Goal: Find specific page/section: Find specific page/section

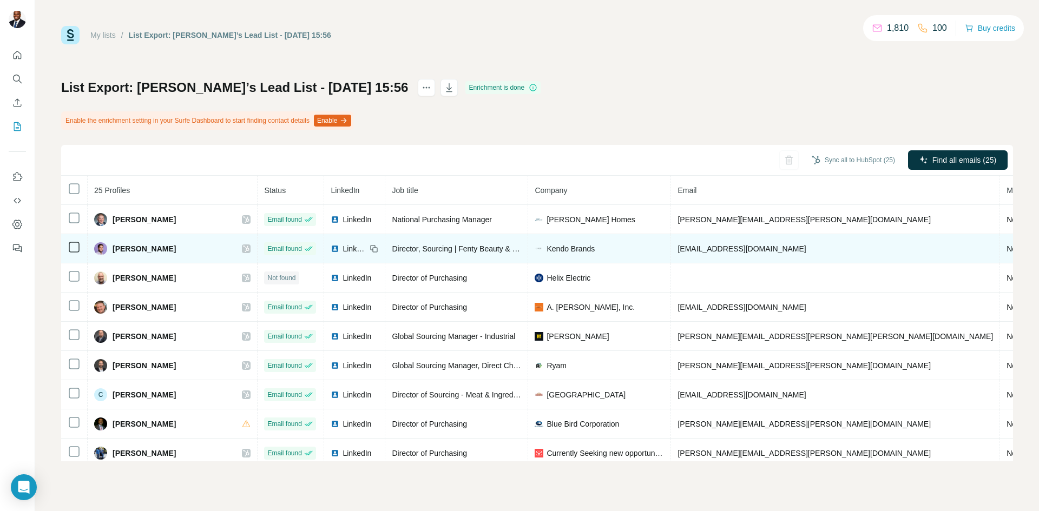
click at [243, 246] on icon at bounding box center [246, 249] width 6 height 6
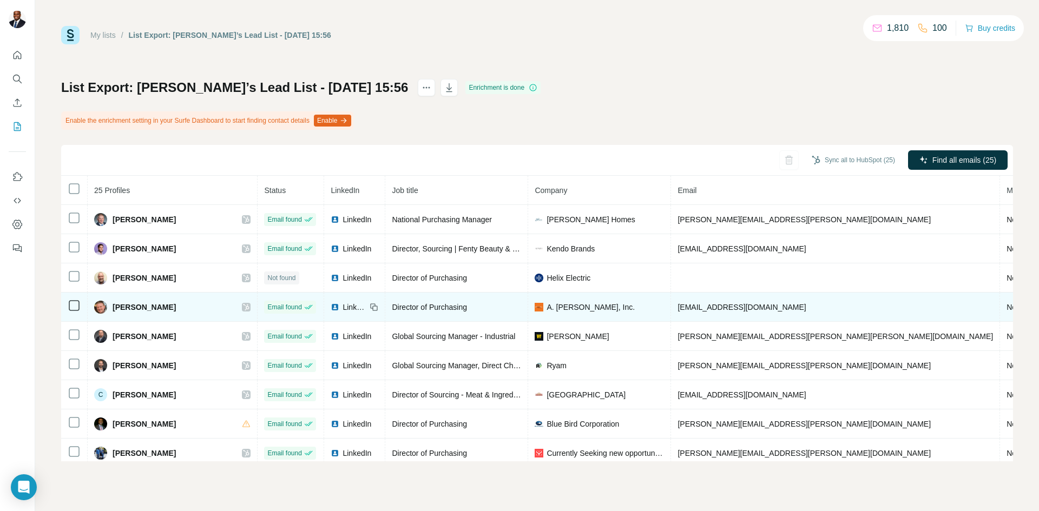
click at [243, 305] on icon at bounding box center [246, 307] width 6 height 6
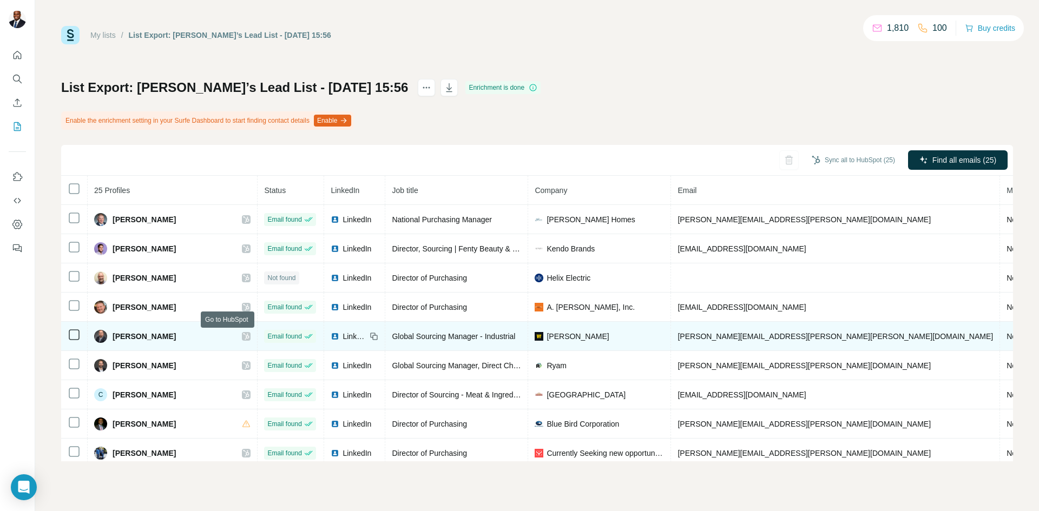
click at [243, 338] on icon at bounding box center [246, 336] width 6 height 9
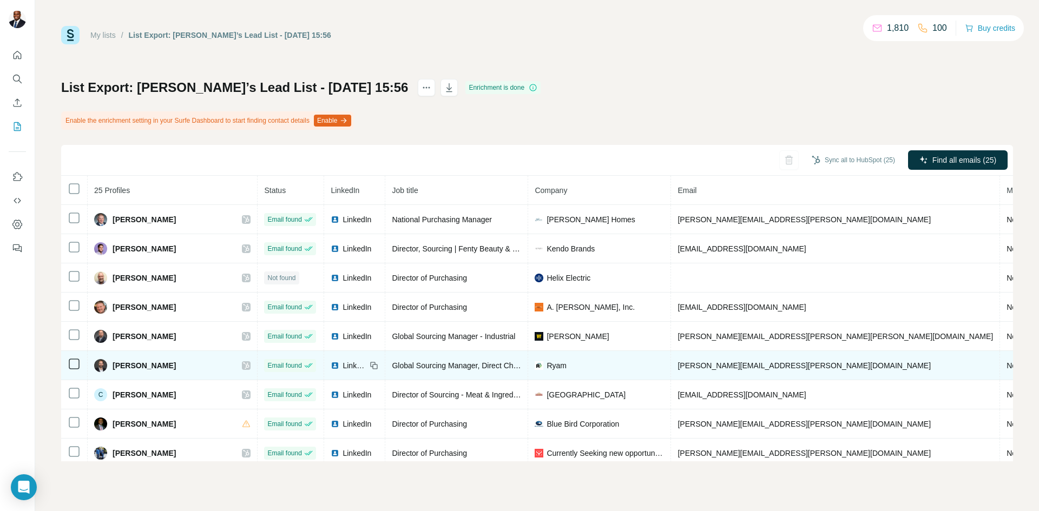
click at [243, 363] on icon at bounding box center [246, 365] width 6 height 9
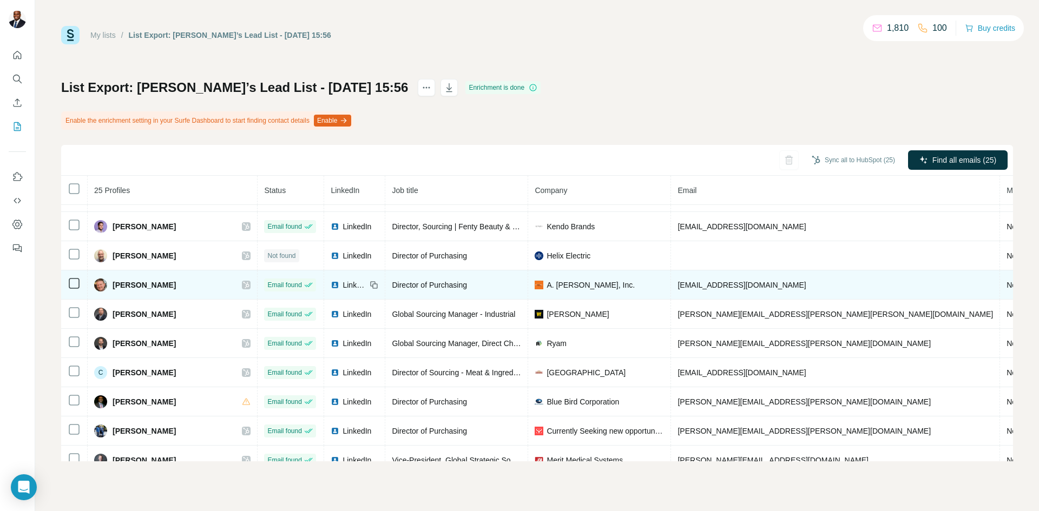
scroll to position [54, 0]
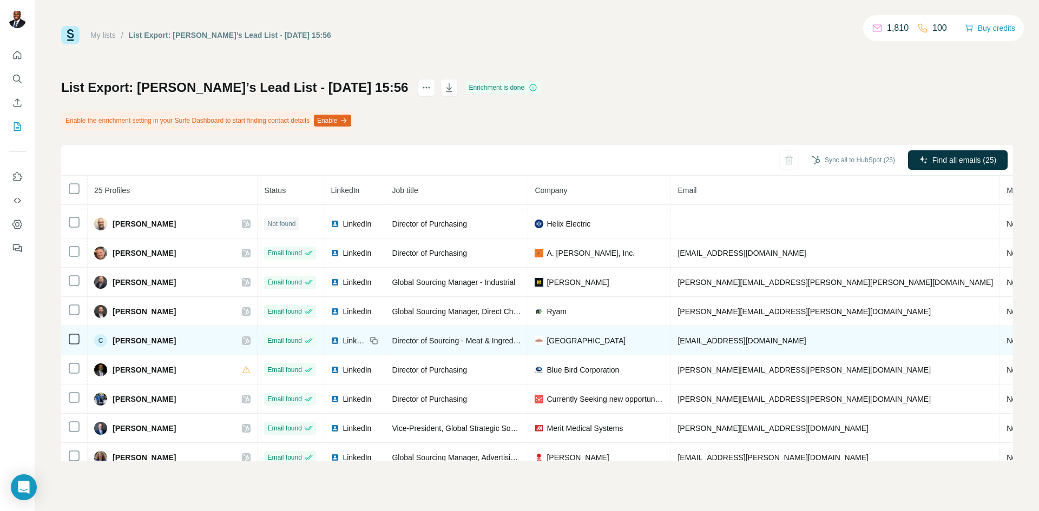
click at [243, 341] on icon at bounding box center [246, 341] width 6 height 9
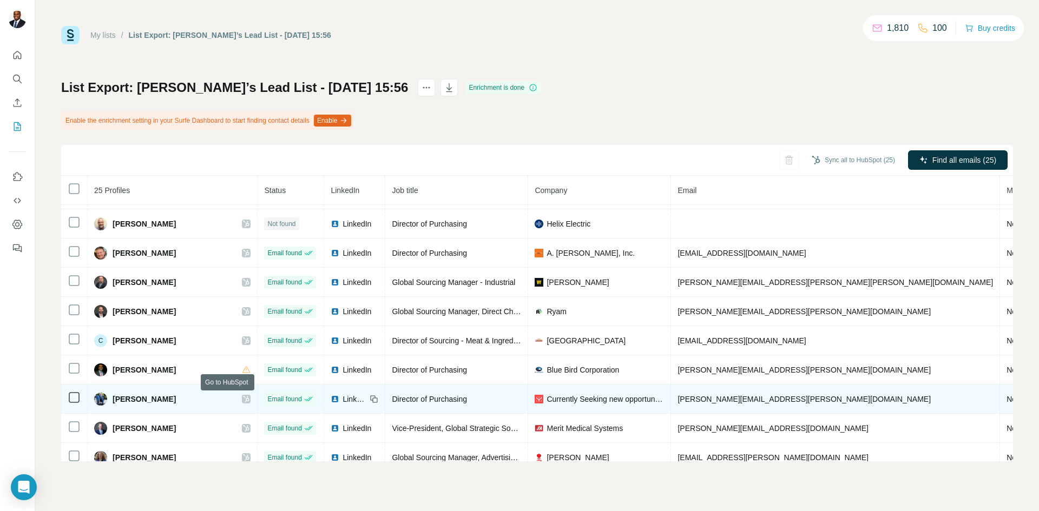
click at [243, 397] on icon at bounding box center [246, 399] width 6 height 6
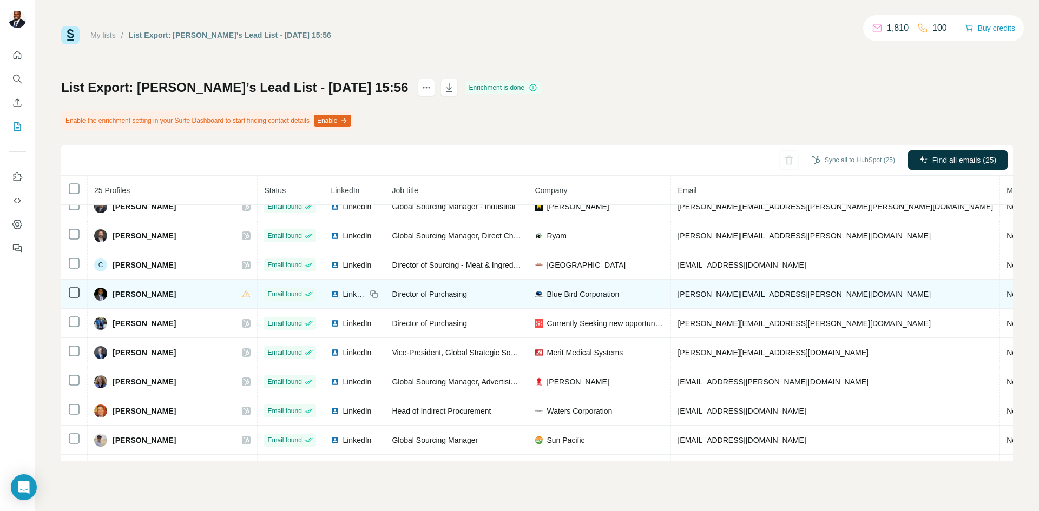
scroll to position [162, 0]
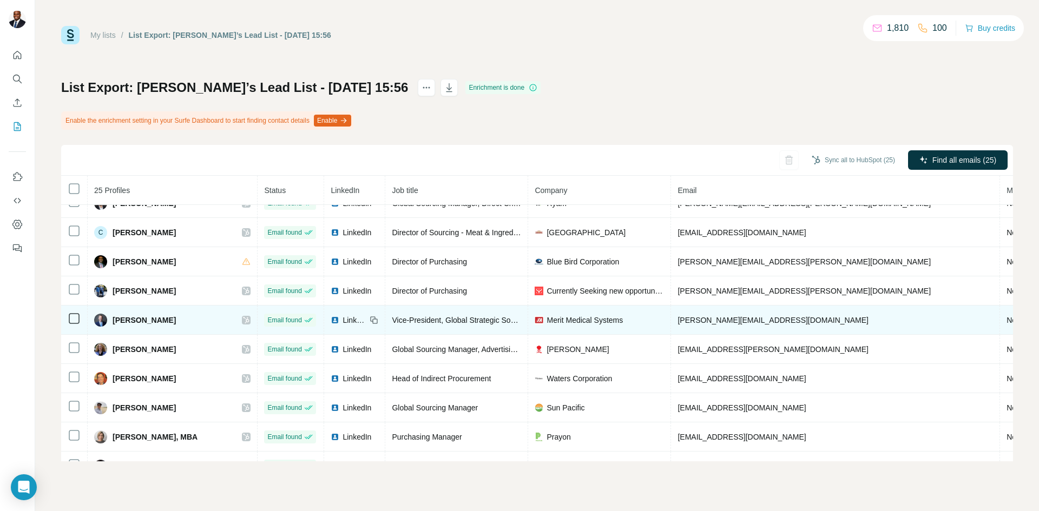
click at [243, 318] on icon at bounding box center [246, 320] width 6 height 6
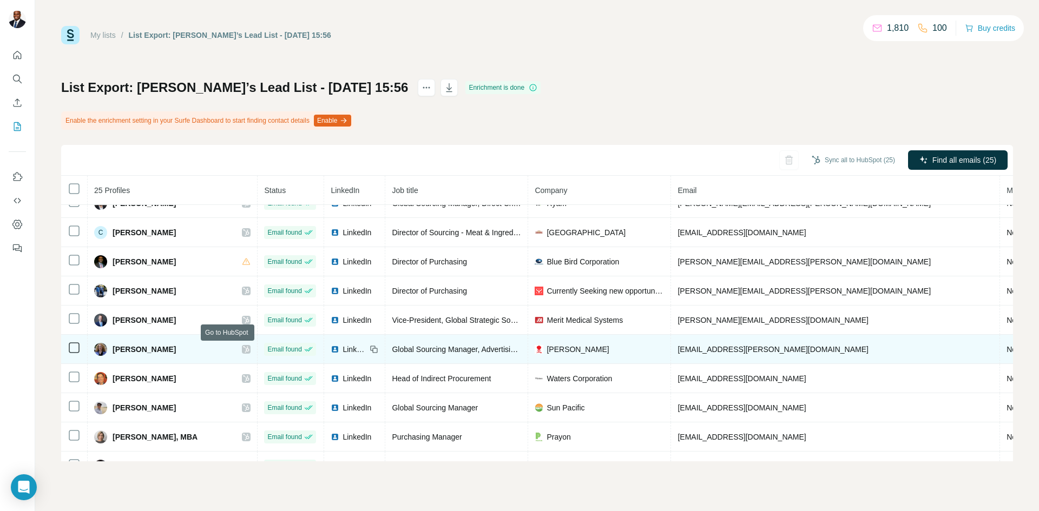
click at [243, 348] on icon at bounding box center [246, 349] width 6 height 6
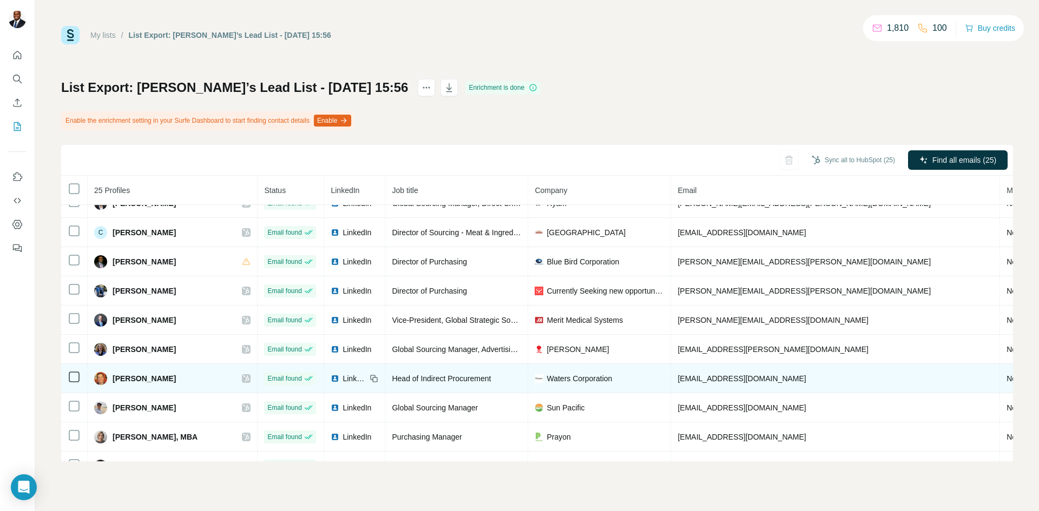
click at [243, 379] on icon at bounding box center [246, 378] width 6 height 9
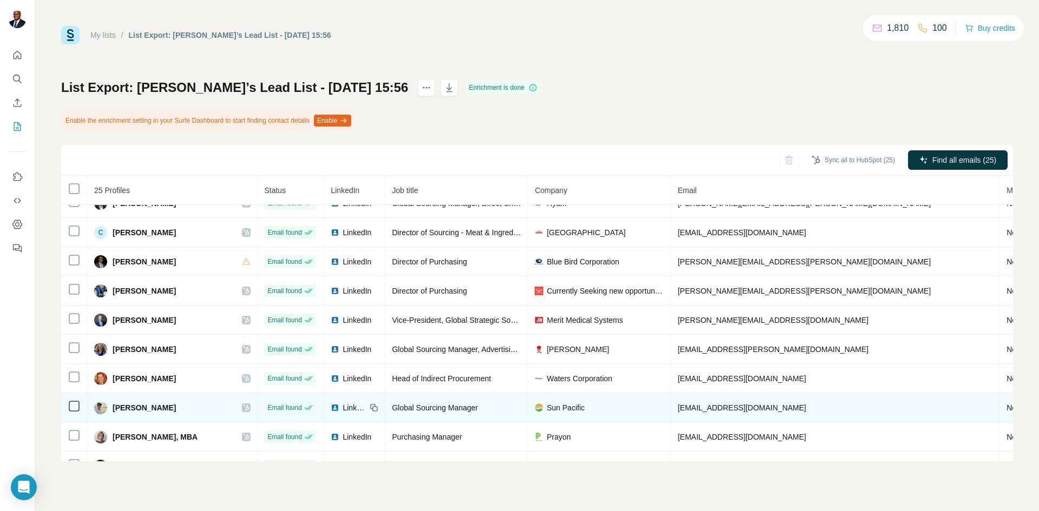
click at [243, 406] on icon at bounding box center [246, 408] width 6 height 9
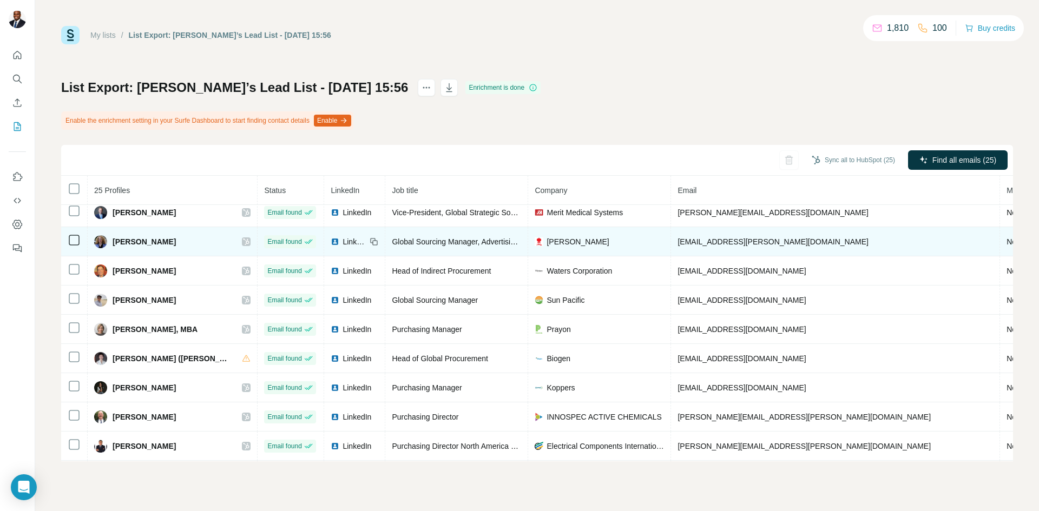
scroll to position [271, 0]
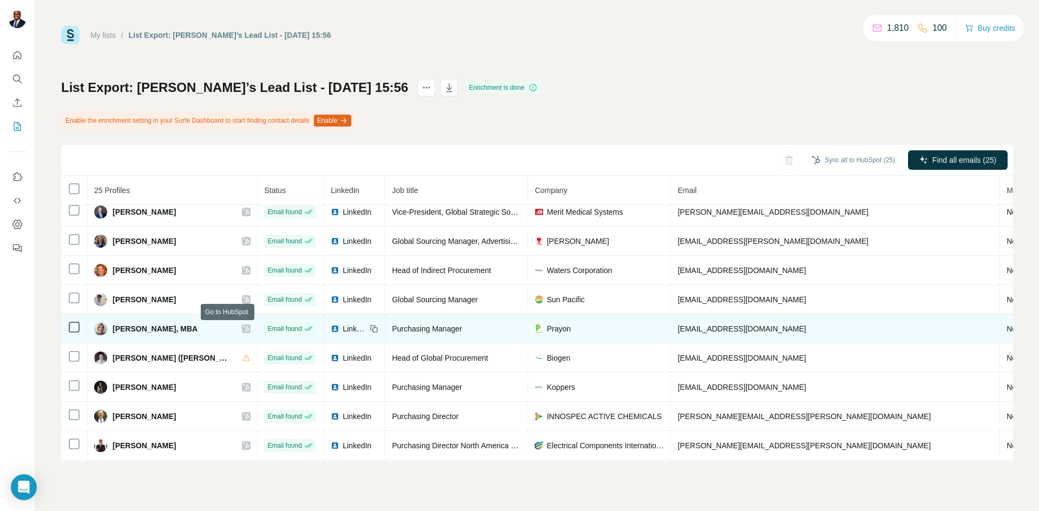
click at [243, 326] on icon at bounding box center [246, 329] width 6 height 9
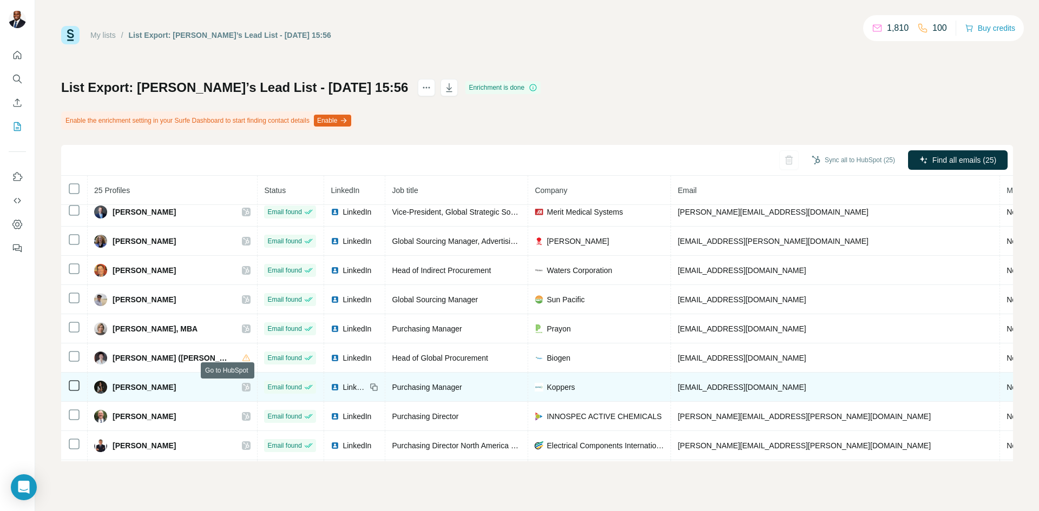
click at [243, 384] on icon at bounding box center [246, 387] width 6 height 9
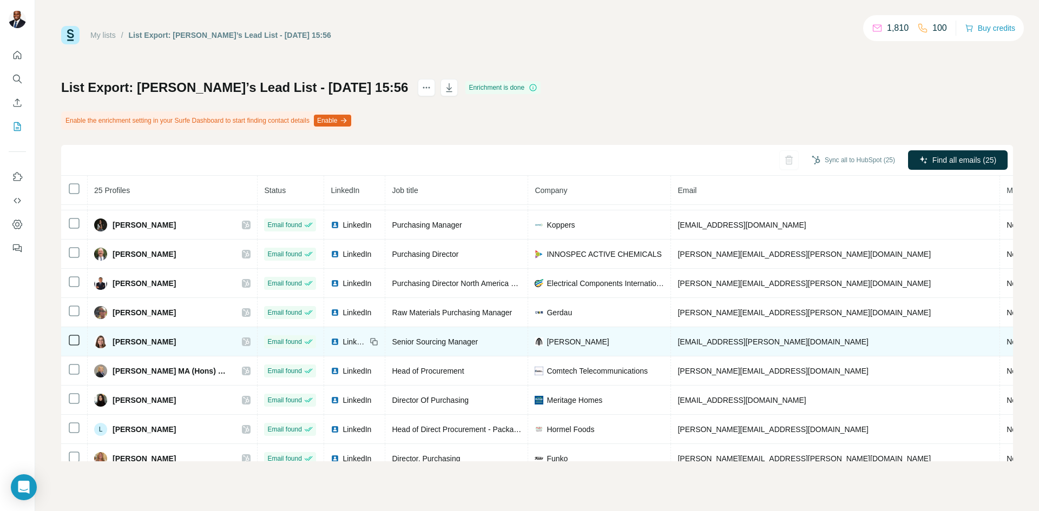
scroll to position [479, 0]
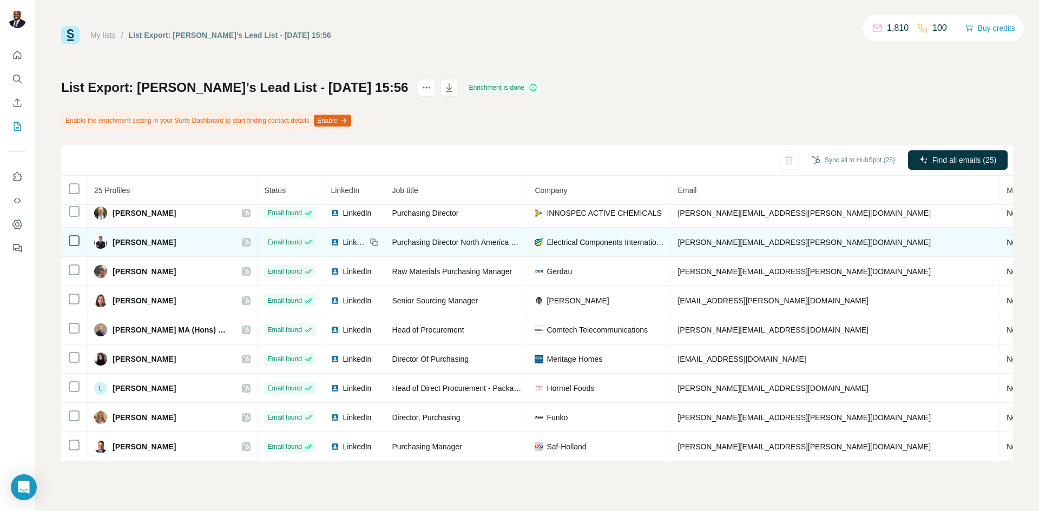
click at [243, 238] on icon at bounding box center [246, 242] width 6 height 9
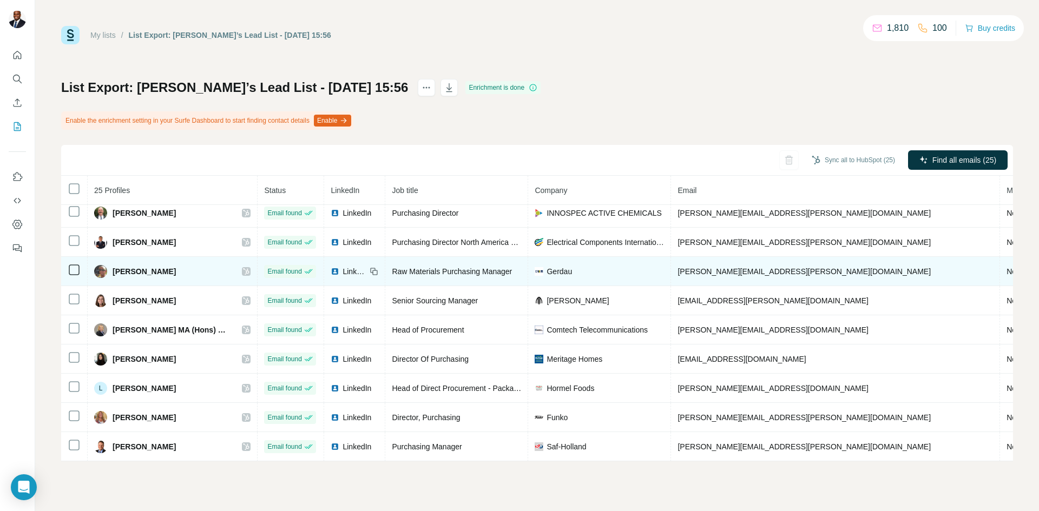
click at [243, 267] on icon at bounding box center [246, 271] width 6 height 9
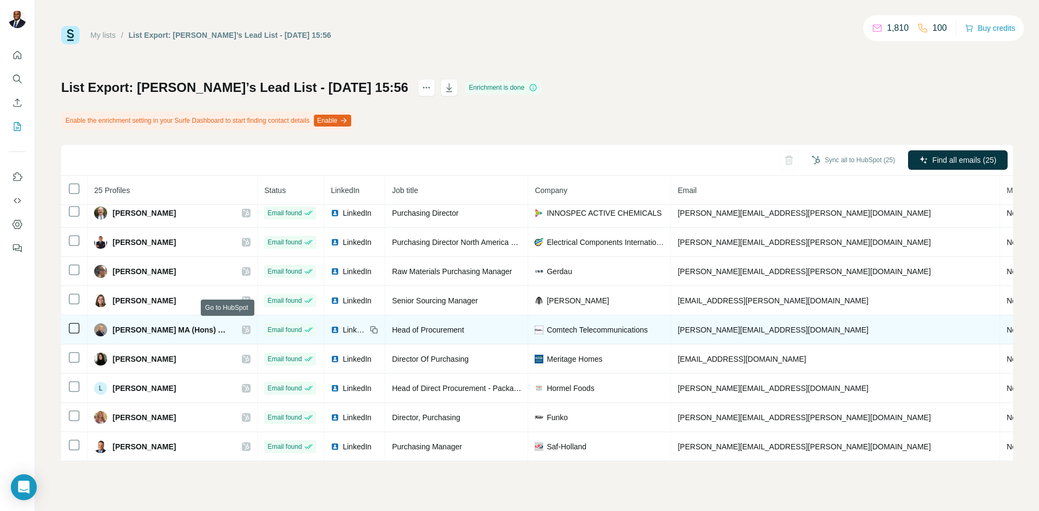
click at [243, 326] on icon at bounding box center [246, 330] width 6 height 9
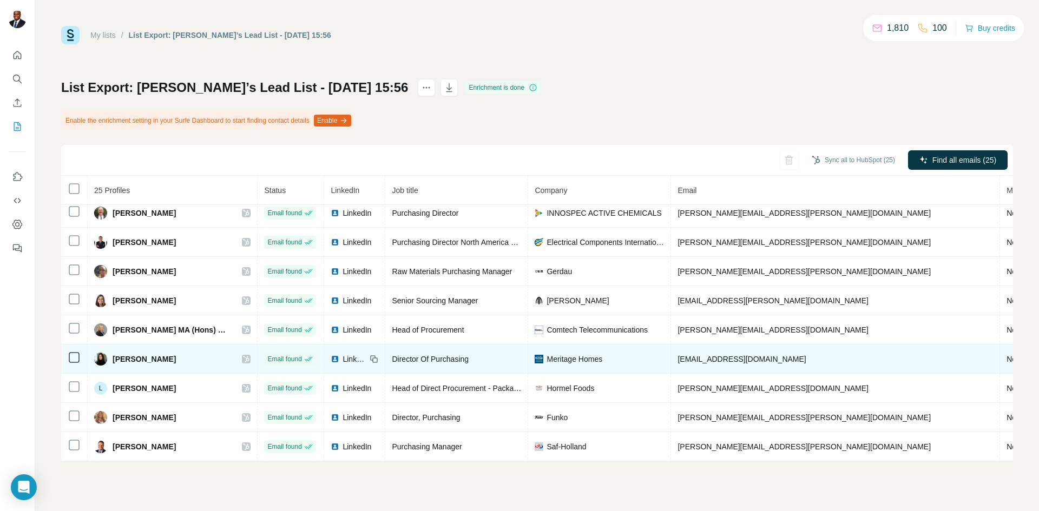
click at [243, 356] on icon at bounding box center [246, 359] width 6 height 6
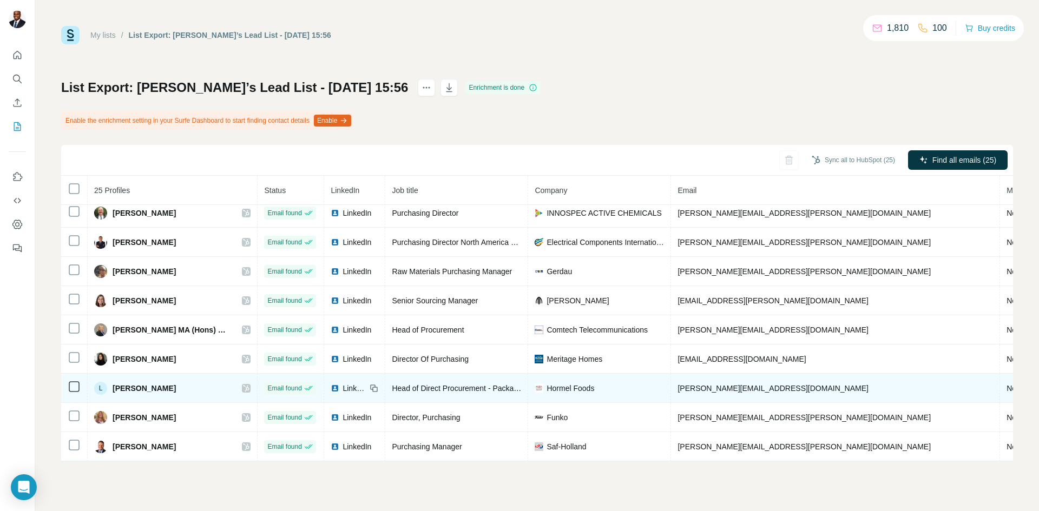
click at [243, 384] on icon at bounding box center [246, 388] width 6 height 9
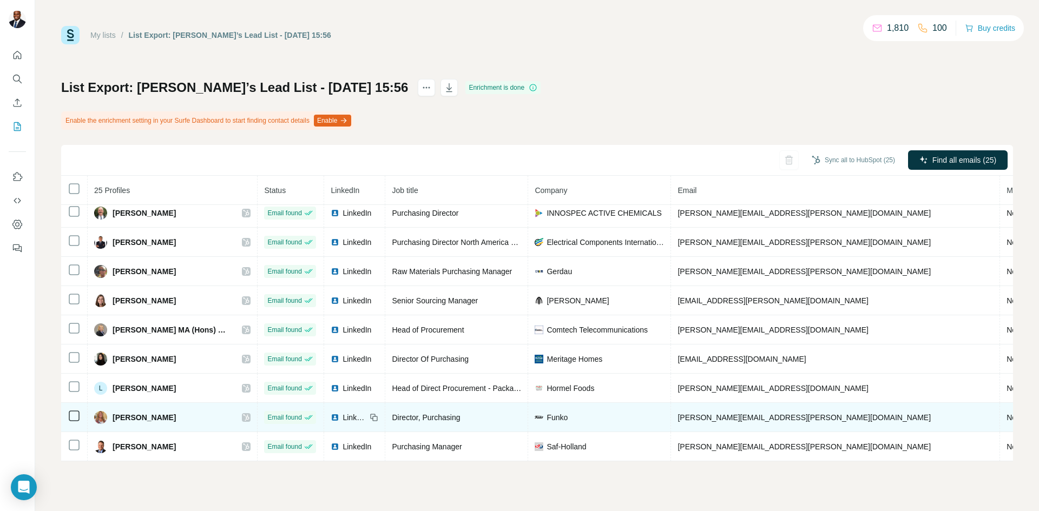
click at [243, 413] on icon at bounding box center [246, 417] width 6 height 9
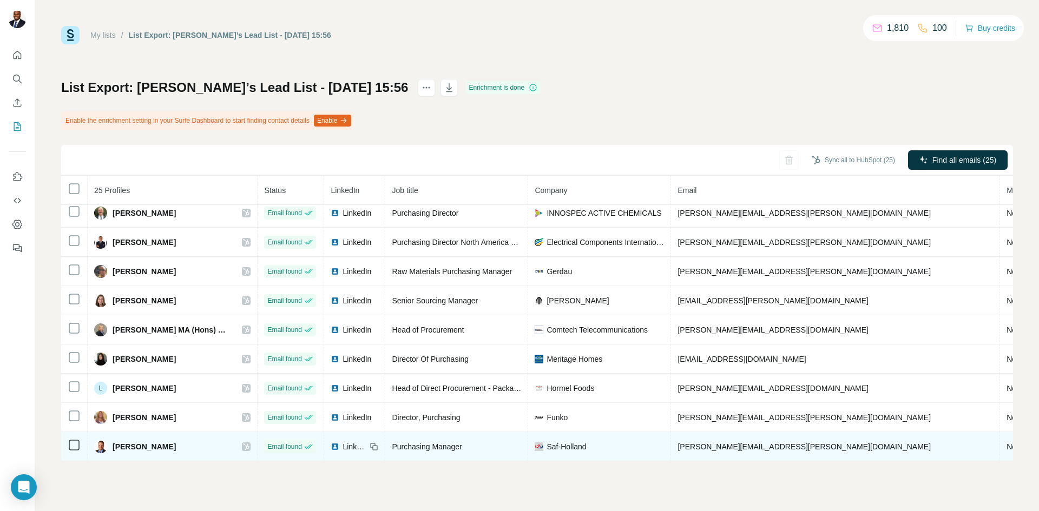
click at [243, 443] on icon at bounding box center [246, 447] width 6 height 9
